Goal: Obtain resource: Obtain resource

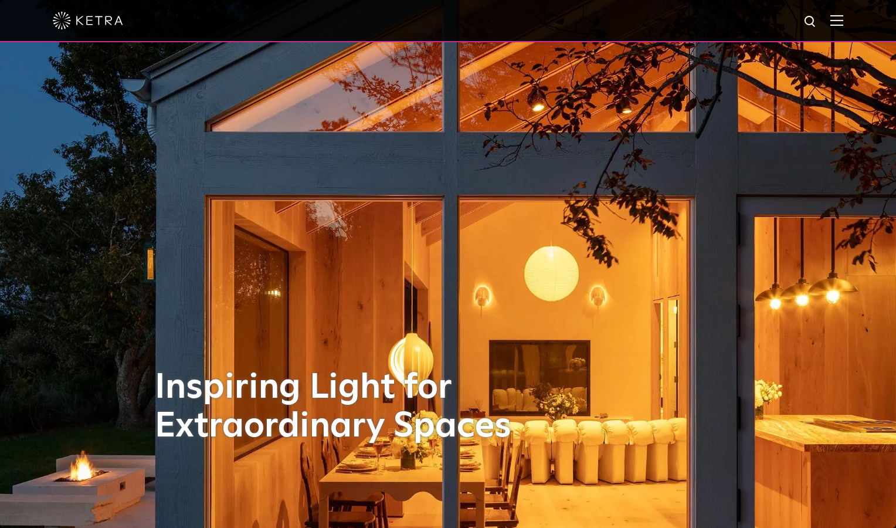
click at [841, 21] on img at bounding box center [836, 20] width 13 height 11
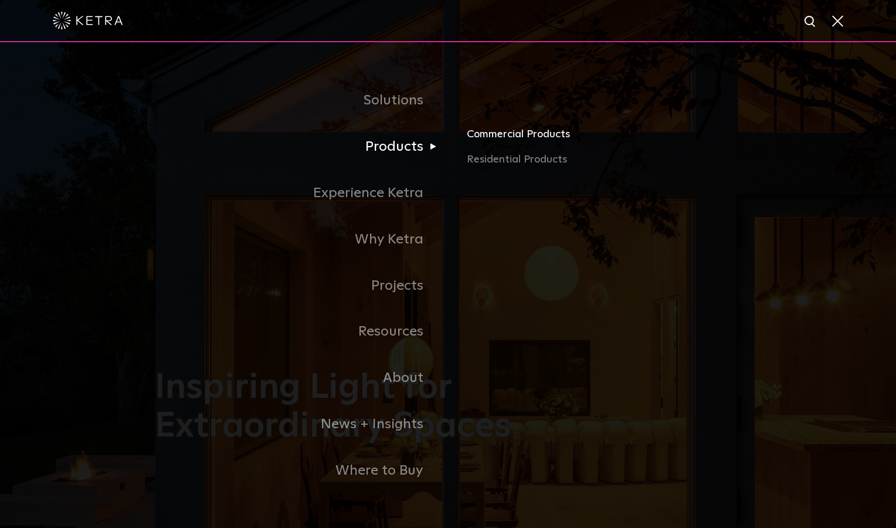
click at [506, 133] on link "Commercial Products" at bounding box center [604, 138] width 274 height 26
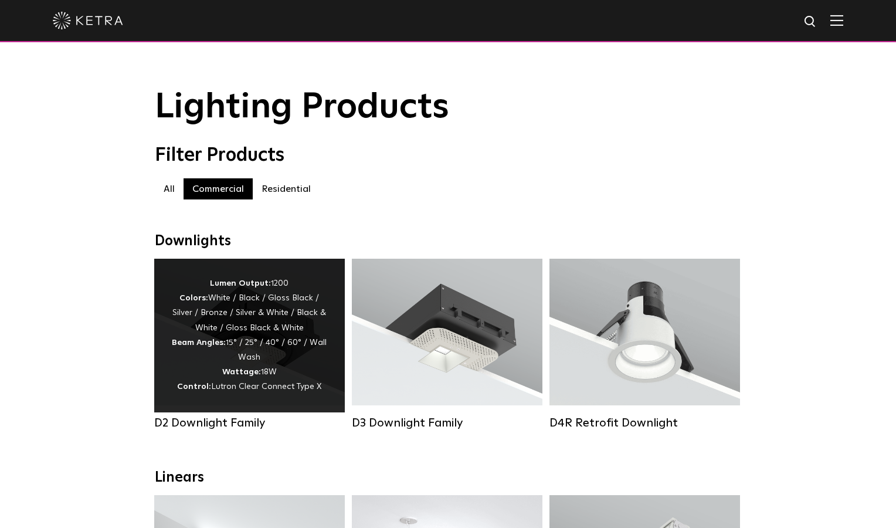
click at [254, 337] on div "Lumen Output: 1200 Colors: White / Black / Gloss Black / Silver / Bronze / Silv…" at bounding box center [249, 335] width 155 height 118
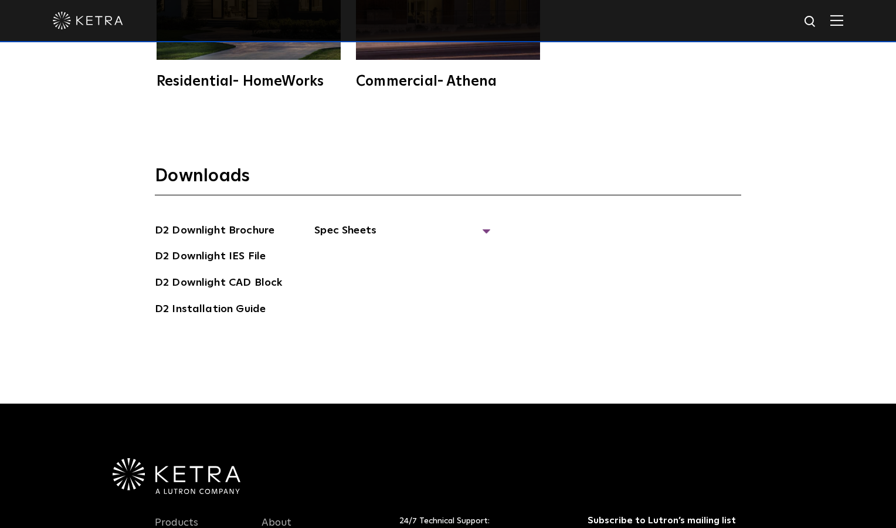
scroll to position [3349, 0]
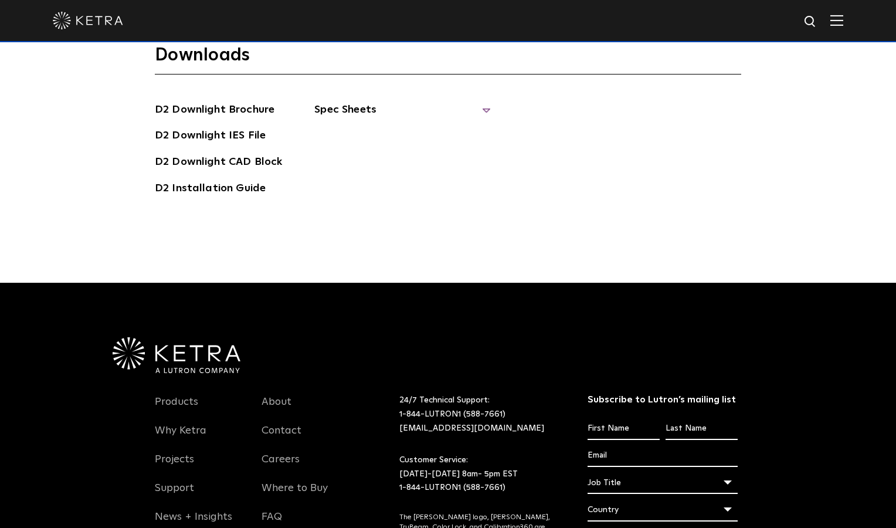
click at [348, 109] on span "Spec Sheets" at bounding box center [402, 114] width 176 height 26
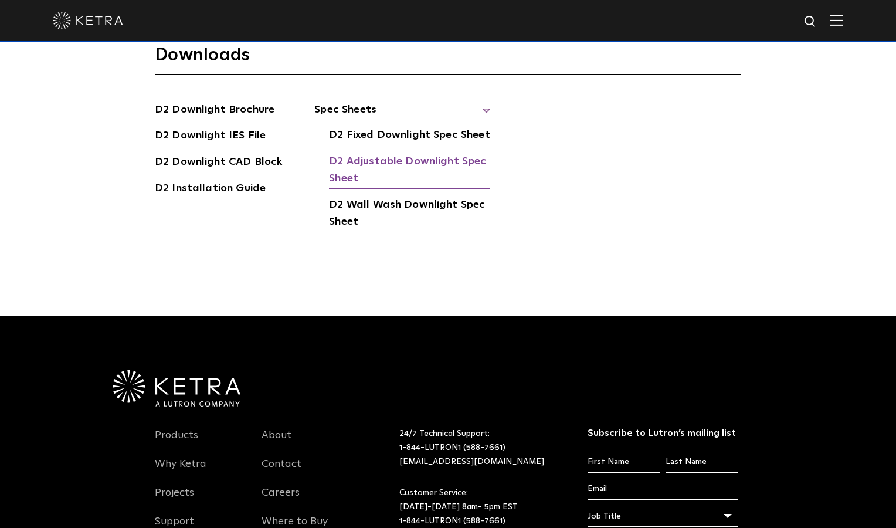
click at [347, 160] on link "D2 Adjustable Downlight Spec Sheet" at bounding box center [409, 171] width 161 height 36
